Goal: Navigation & Orientation: Understand site structure

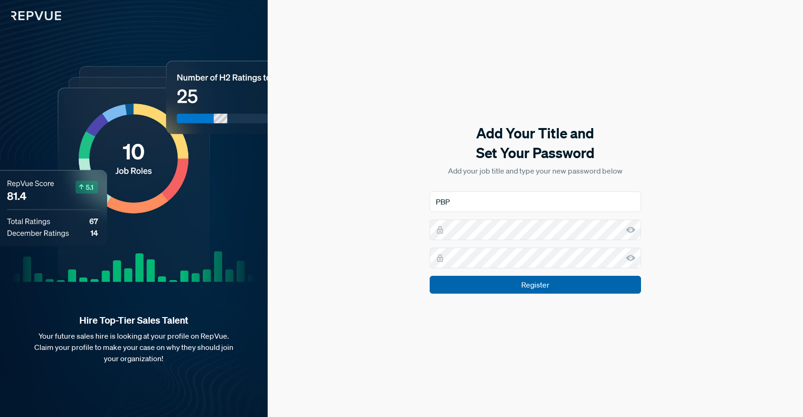
click at [547, 285] on input "Register" at bounding box center [535, 285] width 211 height 18
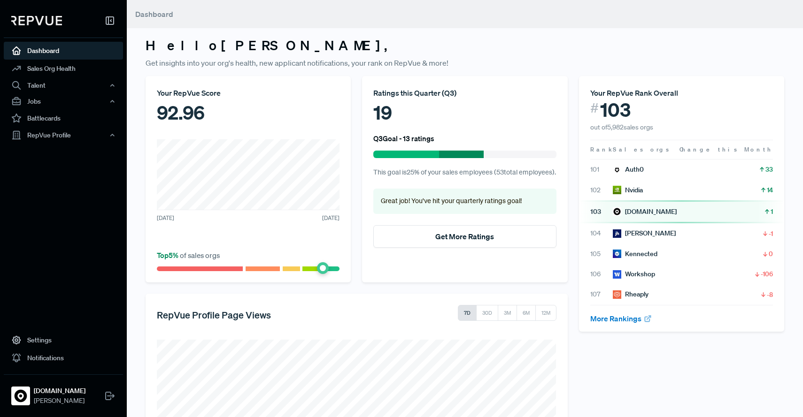
scroll to position [148, 0]
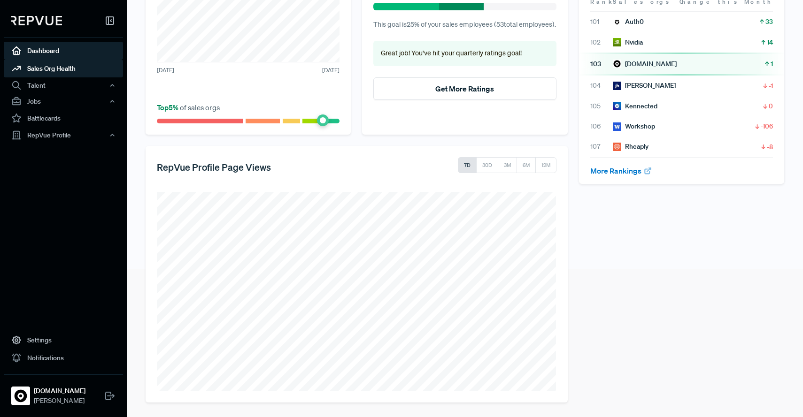
click at [54, 75] on link "Sales Org Health" at bounding box center [63, 69] width 119 height 18
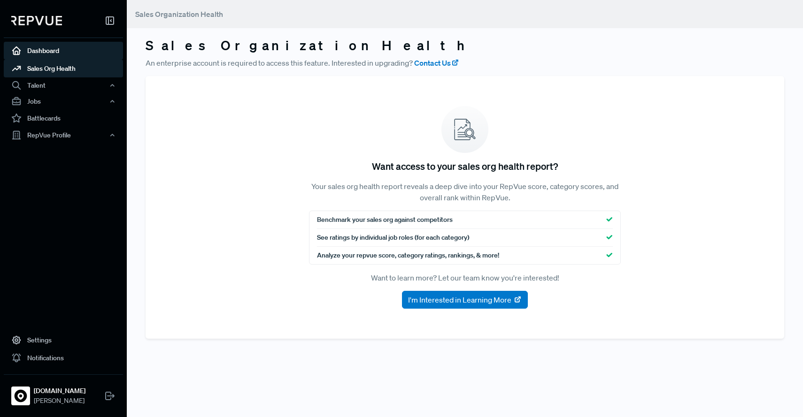
click at [68, 51] on link "Dashboard" at bounding box center [63, 51] width 119 height 18
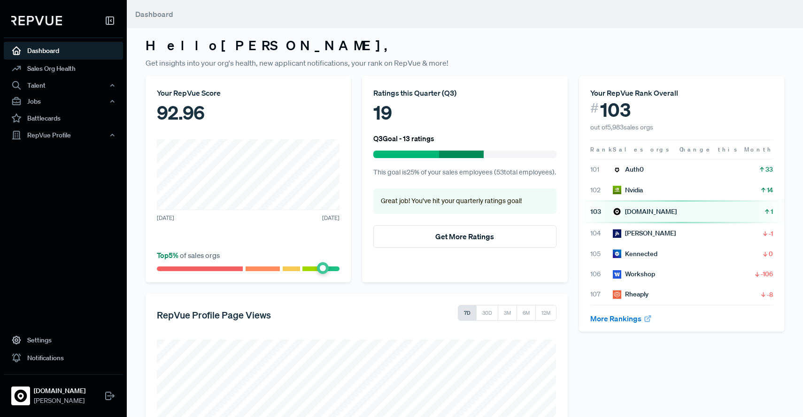
click at [269, 30] on div "Hello [PERSON_NAME] , Get insights into your org's health, new applicant notifi…" at bounding box center [465, 283] width 676 height 566
click at [305, 253] on article "Top 5 % of sales orgs" at bounding box center [248, 255] width 183 height 11
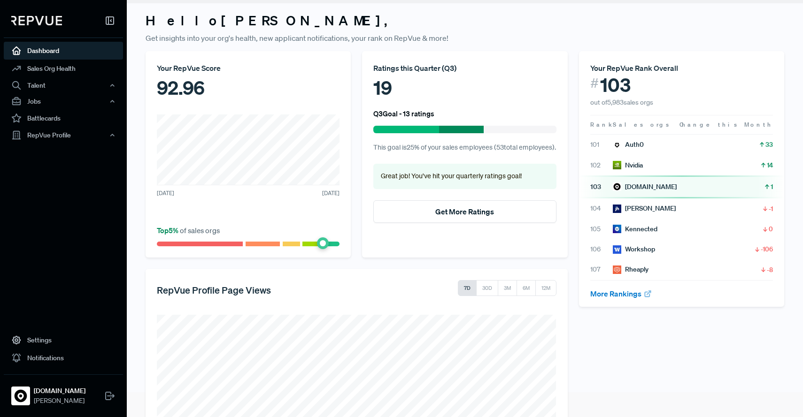
scroll to position [26, 0]
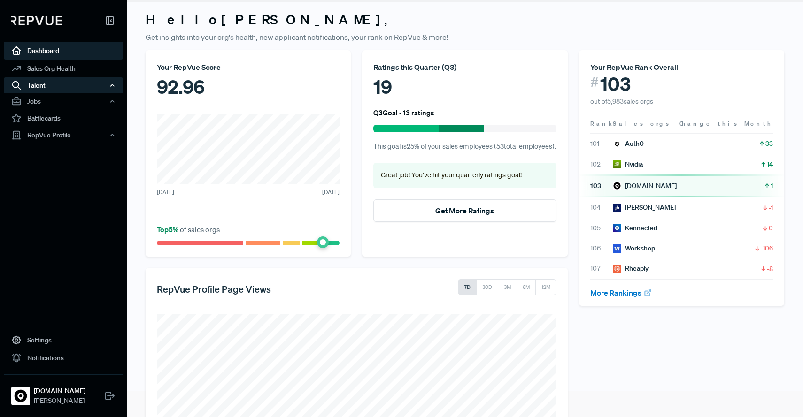
click at [86, 89] on div "Talent" at bounding box center [63, 85] width 119 height 16
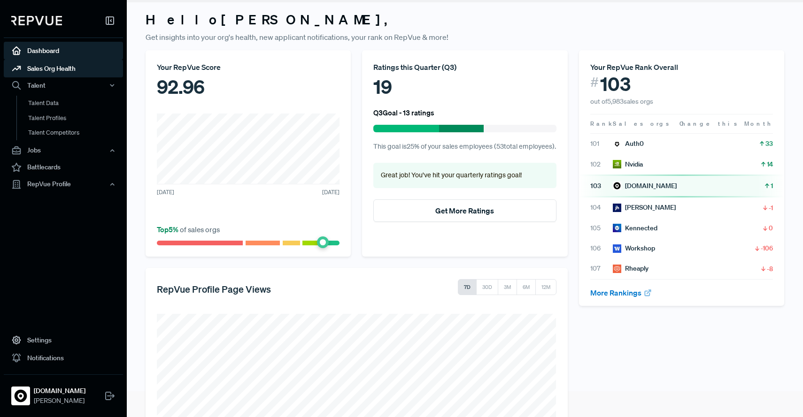
click at [83, 68] on link "Sales Org Health" at bounding box center [63, 69] width 119 height 18
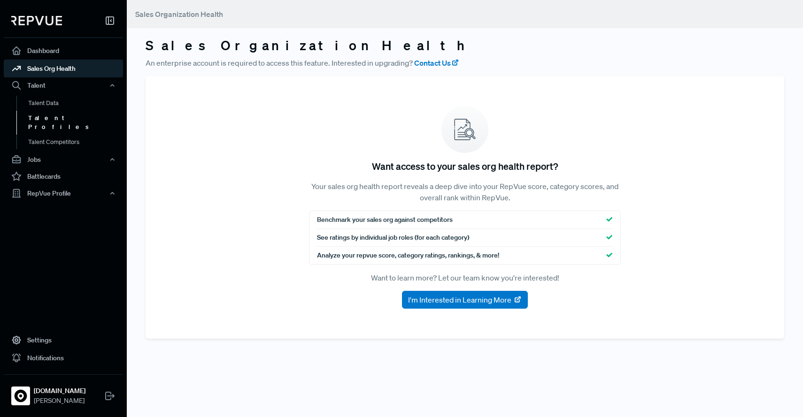
click at [89, 117] on link "Talent Profiles" at bounding box center [75, 123] width 119 height 24
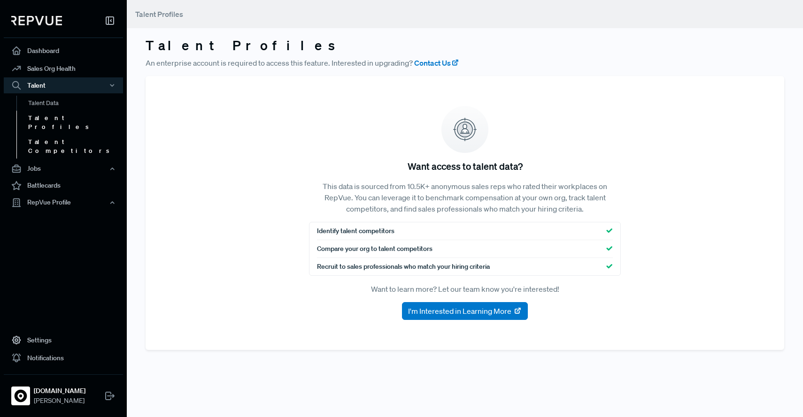
click at [84, 135] on link "Talent Competitors" at bounding box center [75, 147] width 119 height 24
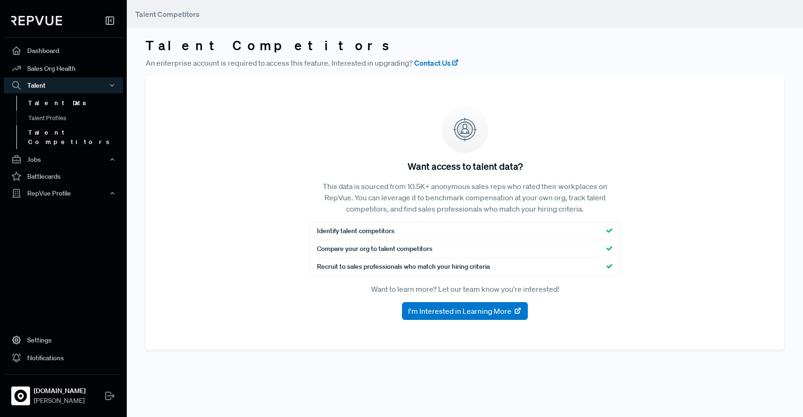
click at [51, 101] on link "Talent Data" at bounding box center [75, 103] width 119 height 15
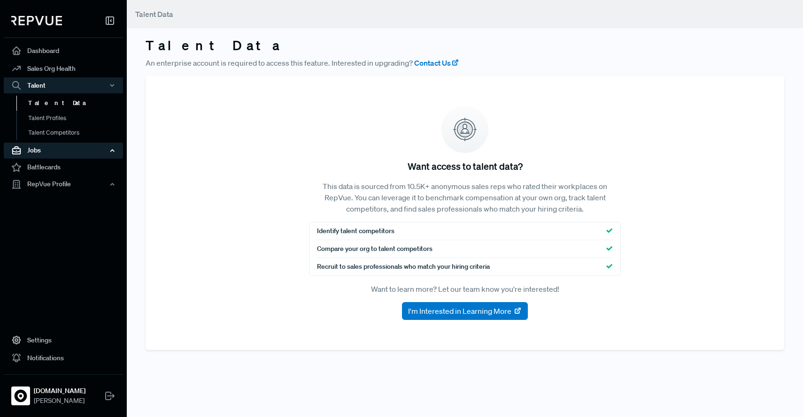
click at [46, 154] on div "Jobs" at bounding box center [63, 151] width 119 height 16
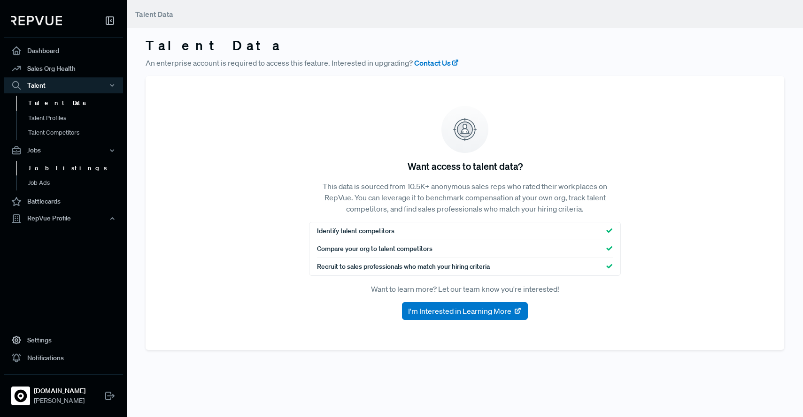
click at [73, 168] on link "Job Listings" at bounding box center [75, 168] width 119 height 15
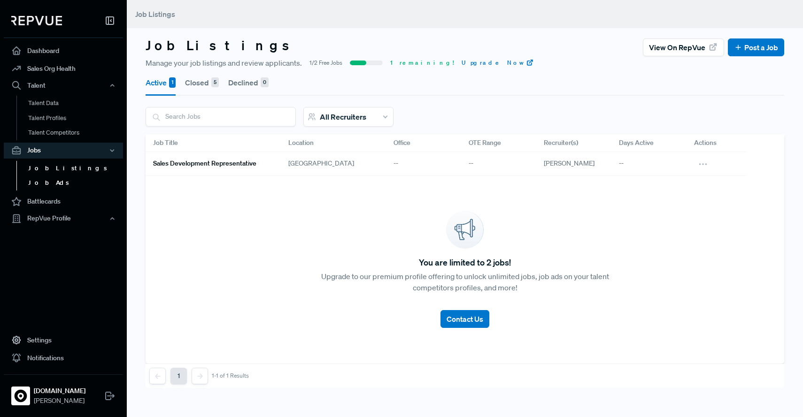
click at [54, 182] on link "Job Ads" at bounding box center [75, 183] width 119 height 15
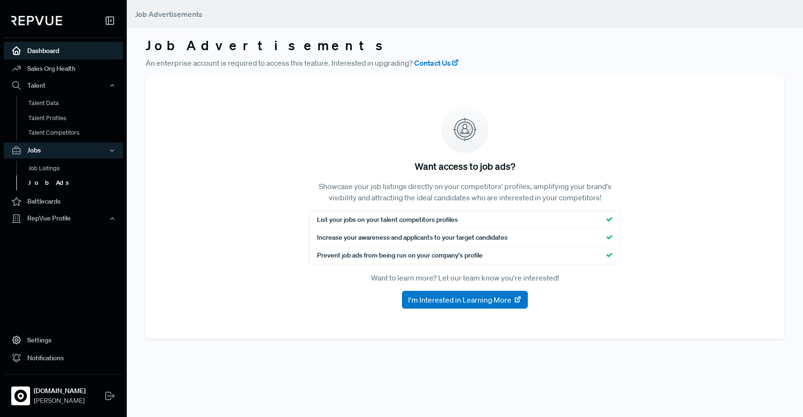
click at [51, 51] on link "Dashboard" at bounding box center [63, 51] width 119 height 18
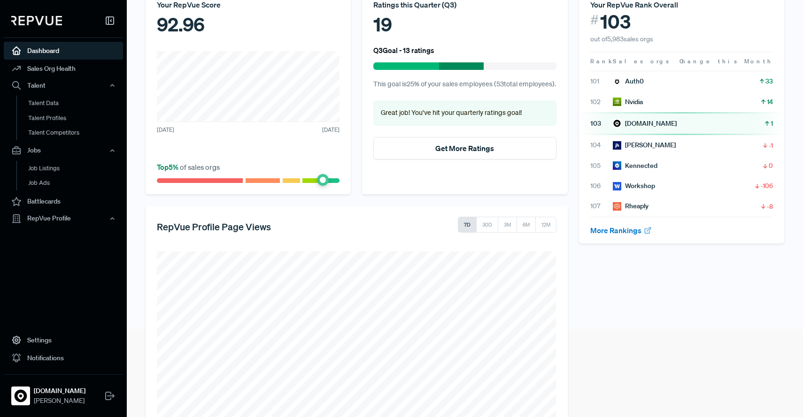
scroll to position [95, 0]
